Goal: Check status: Check status

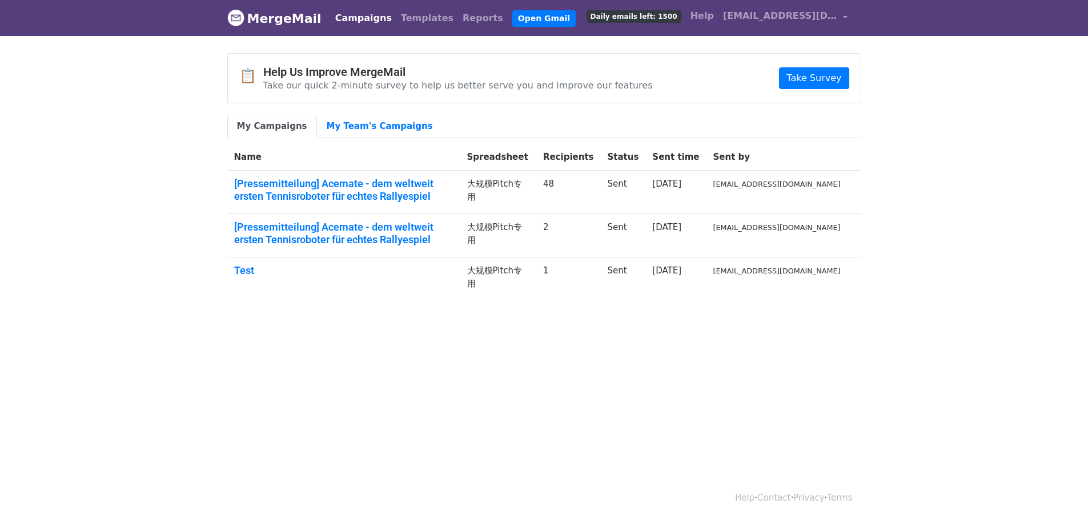
drag, startPoint x: 598, startPoint y: 185, endPoint x: 624, endPoint y: 186, distance: 25.7
click at [601, 186] on td "48" at bounding box center [568, 192] width 65 height 43
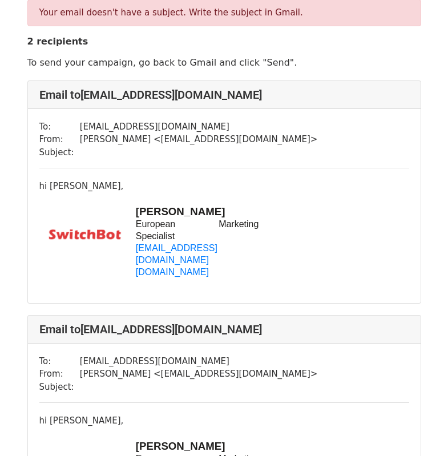
scroll to position [57, 0]
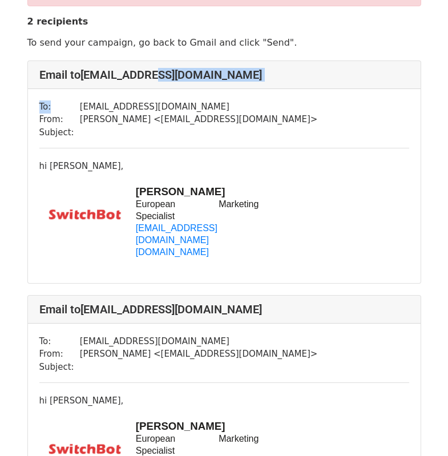
drag, startPoint x: 70, startPoint y: 103, endPoint x: 150, endPoint y: 85, distance: 81.3
click at [150, 85] on div "Email to kai@switch-bot.com To: kai@switch-bot.com From: Kai Zhong < kai@switch…" at bounding box center [224, 172] width 394 height 223
drag, startPoint x: 56, startPoint y: 169, endPoint x: 62, endPoint y: 170, distance: 5.8
click at [62, 170] on div "hi [PERSON_NAME]," at bounding box center [224, 166] width 370 height 13
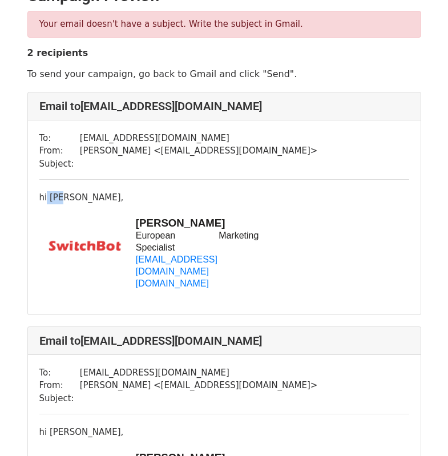
scroll to position [0, 0]
